Goal: Task Accomplishment & Management: Use online tool/utility

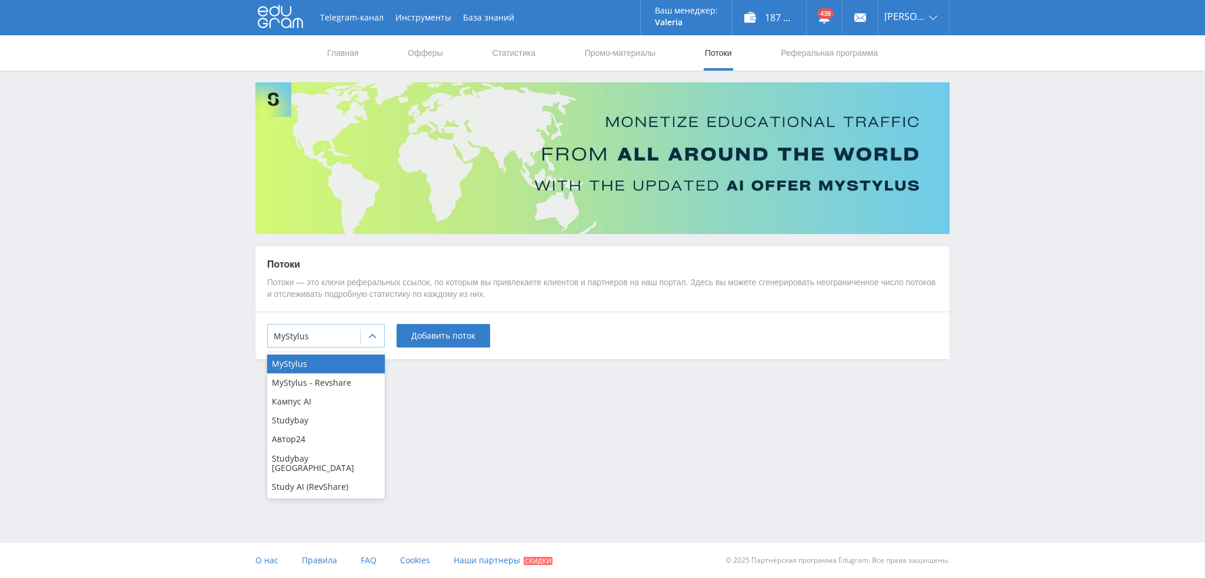
click at [359, 344] on div "MyStylus" at bounding box center [314, 336] width 92 height 16
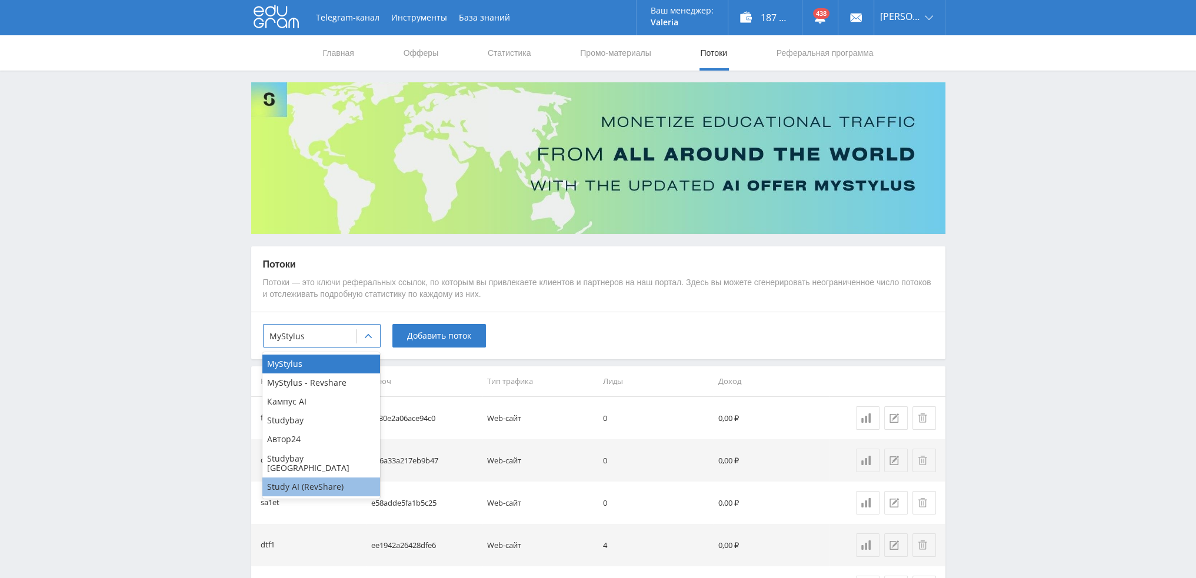
click at [327, 478] on div "Study AI (RevShare)" at bounding box center [321, 487] width 118 height 19
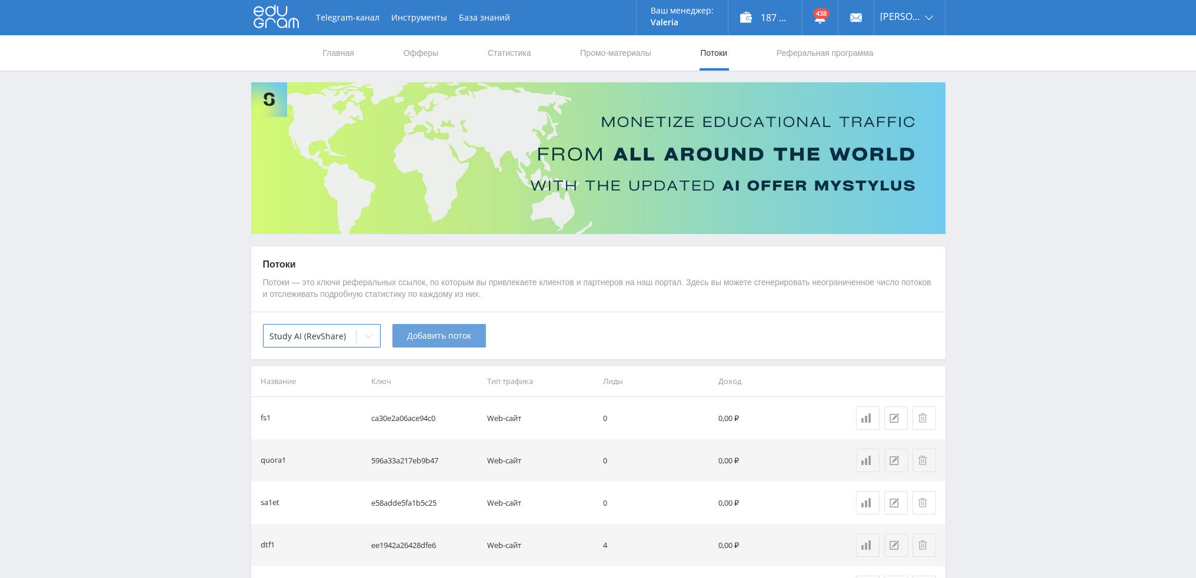
click at [432, 341] on span "Добавить поток" at bounding box center [439, 335] width 64 height 9
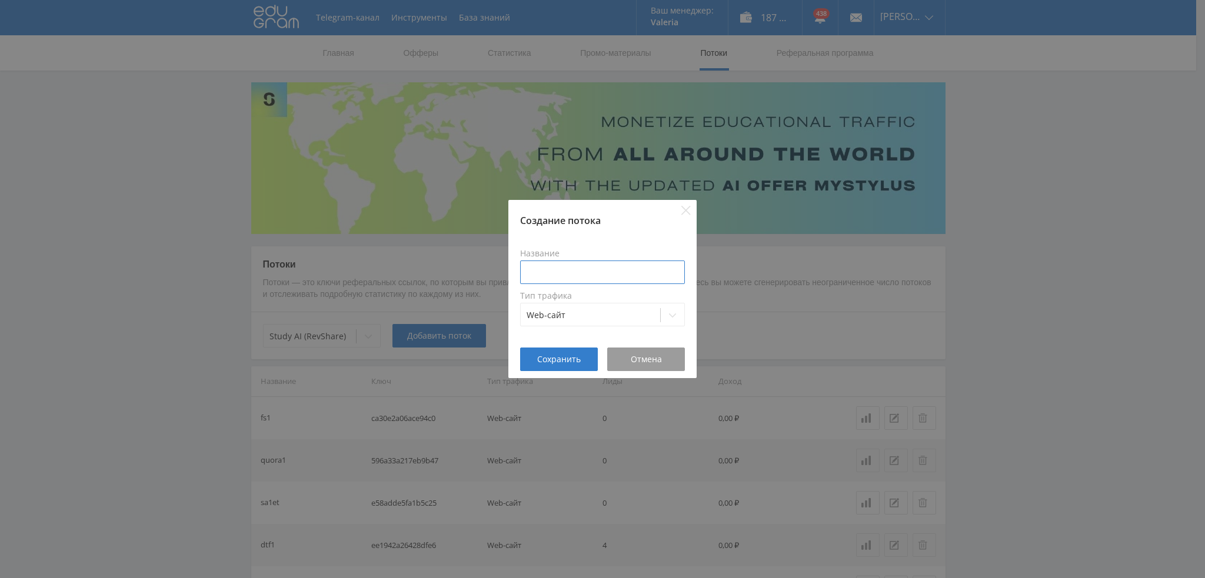
click at [599, 268] on input at bounding box center [602, 273] width 165 height 24
type input "pikaVEOmain"
click at [562, 365] on button "Сохранить" at bounding box center [559, 360] width 78 height 24
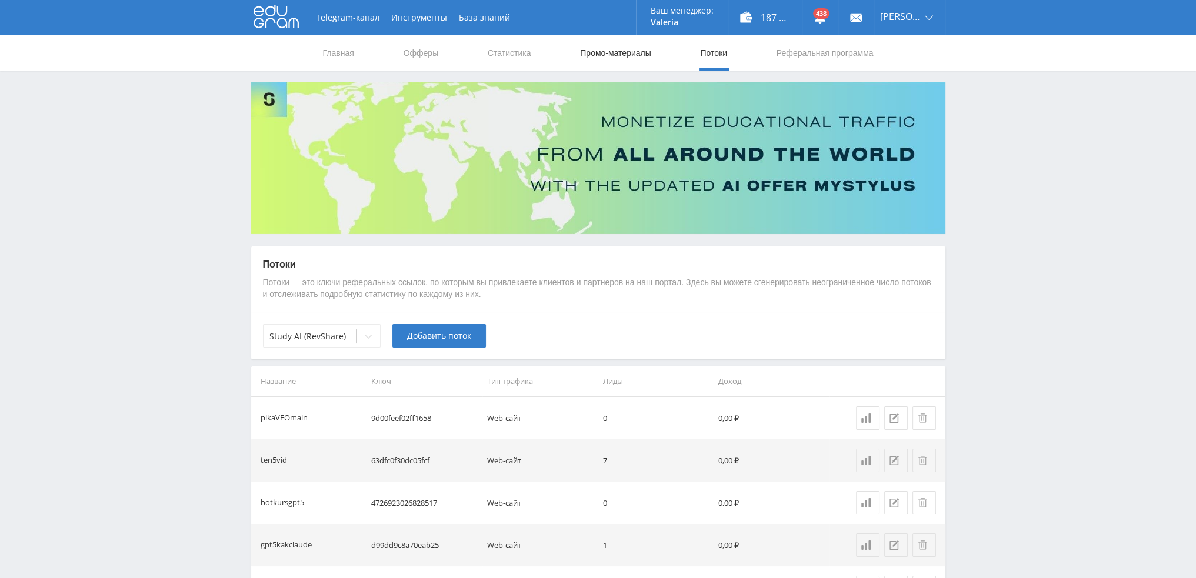
click at [610, 54] on link "Промо-материалы" at bounding box center [615, 52] width 73 height 35
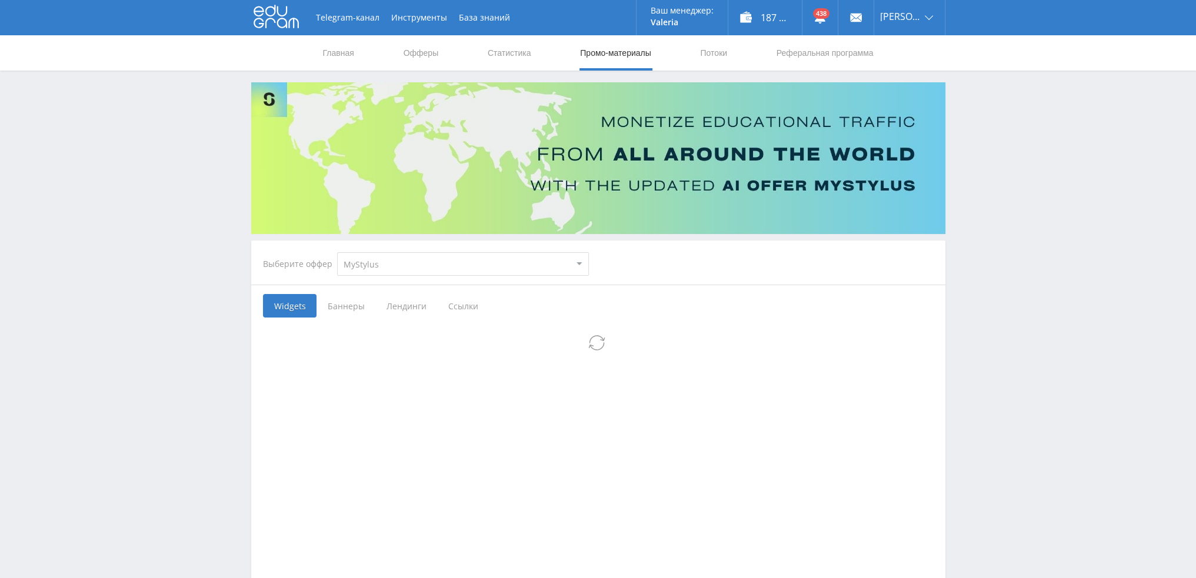
click at [380, 274] on select "MyStylus MyStylus - Revshare Кампус AI Studybay Автор24 Studybay [GEOGRAPHIC_DA…" at bounding box center [463, 264] width 252 height 24
select select "376"
click at [337, 252] on select "MyStylus MyStylus - Revshare Кампус AI Studybay Автор24 Studybay [GEOGRAPHIC_DA…" at bounding box center [463, 264] width 252 height 24
select select "376"
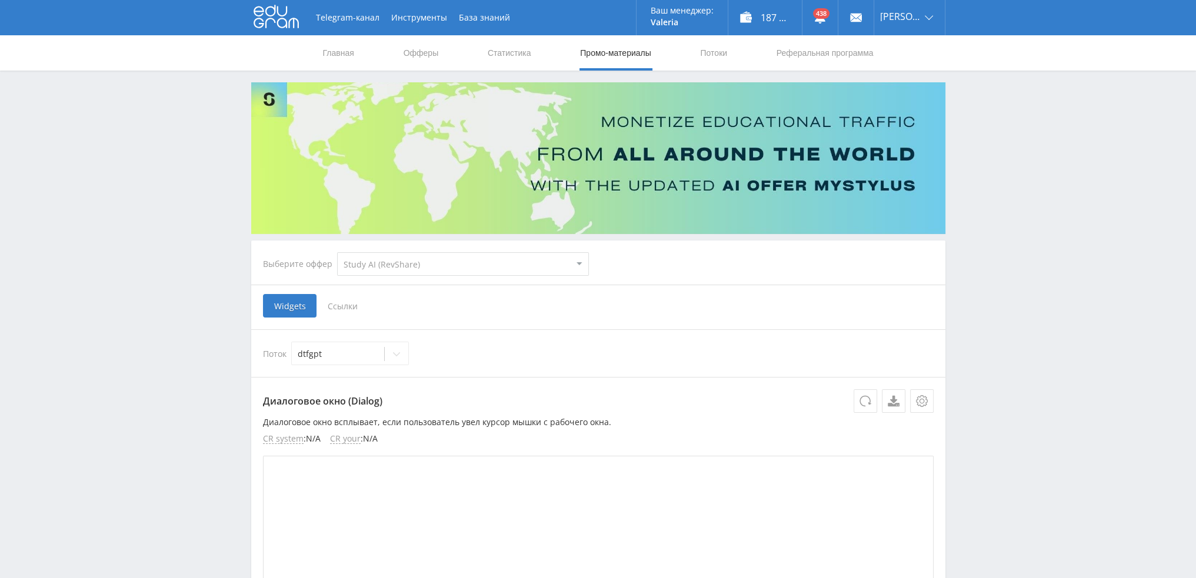
click at [347, 309] on span "Ссылки" at bounding box center [342, 306] width 52 height 24
click at [0, 0] on input "Ссылки" at bounding box center [0, 0] width 0 height 0
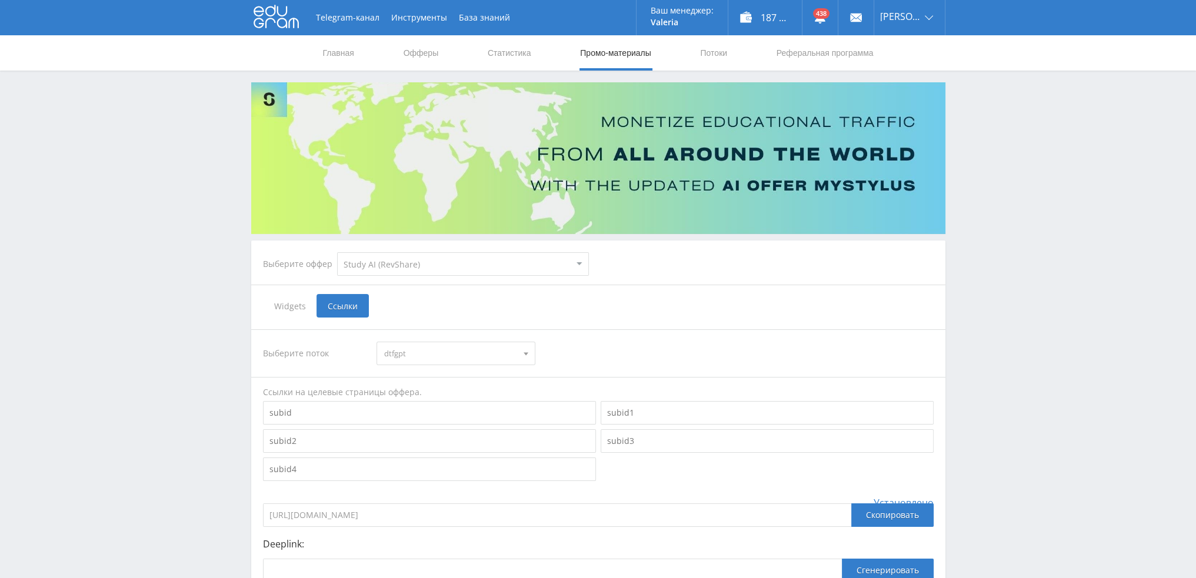
click at [456, 349] on span "dtfgpt" at bounding box center [450, 353] width 133 height 22
click at [442, 425] on button "pikaVEOmain" at bounding box center [456, 426] width 158 height 16
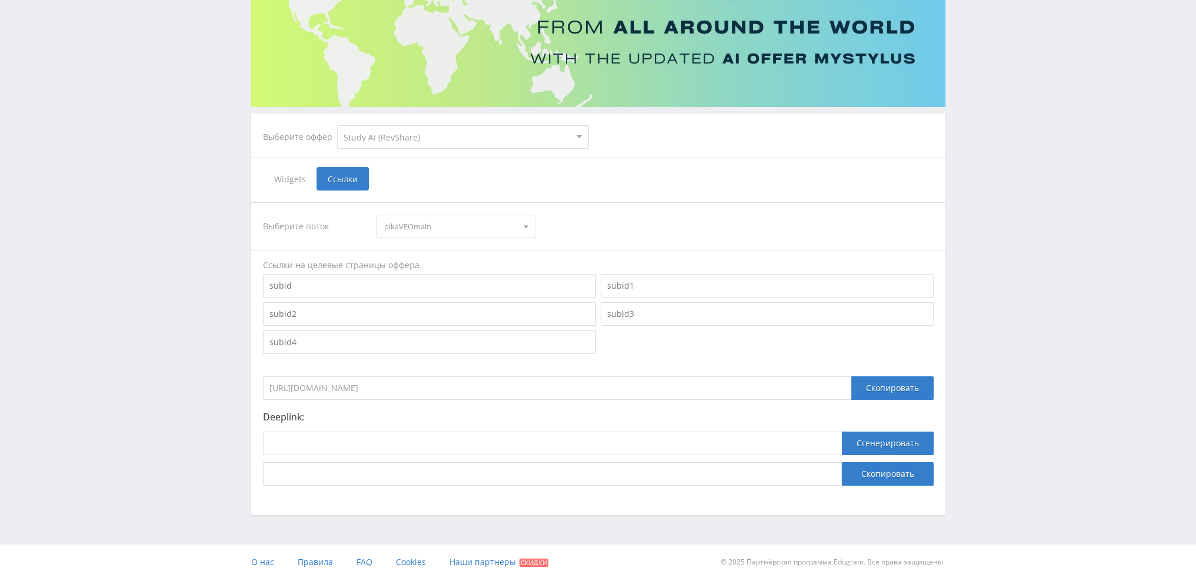
scroll to position [128, 0]
click at [395, 432] on input at bounding box center [552, 443] width 579 height 24
paste input "[URL]"
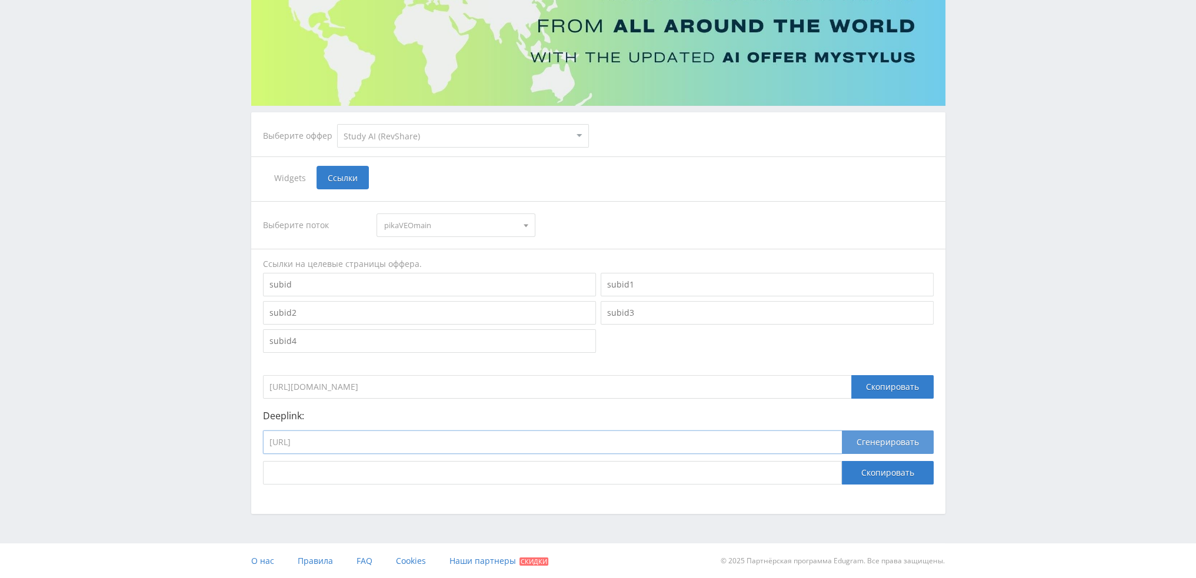
type input "[URL]"
click at [872, 445] on button "Сгенерировать" at bounding box center [888, 443] width 92 height 24
click at [879, 475] on button "Скопировать" at bounding box center [888, 473] width 92 height 24
